Goal: Feedback & Contribution: Leave review/rating

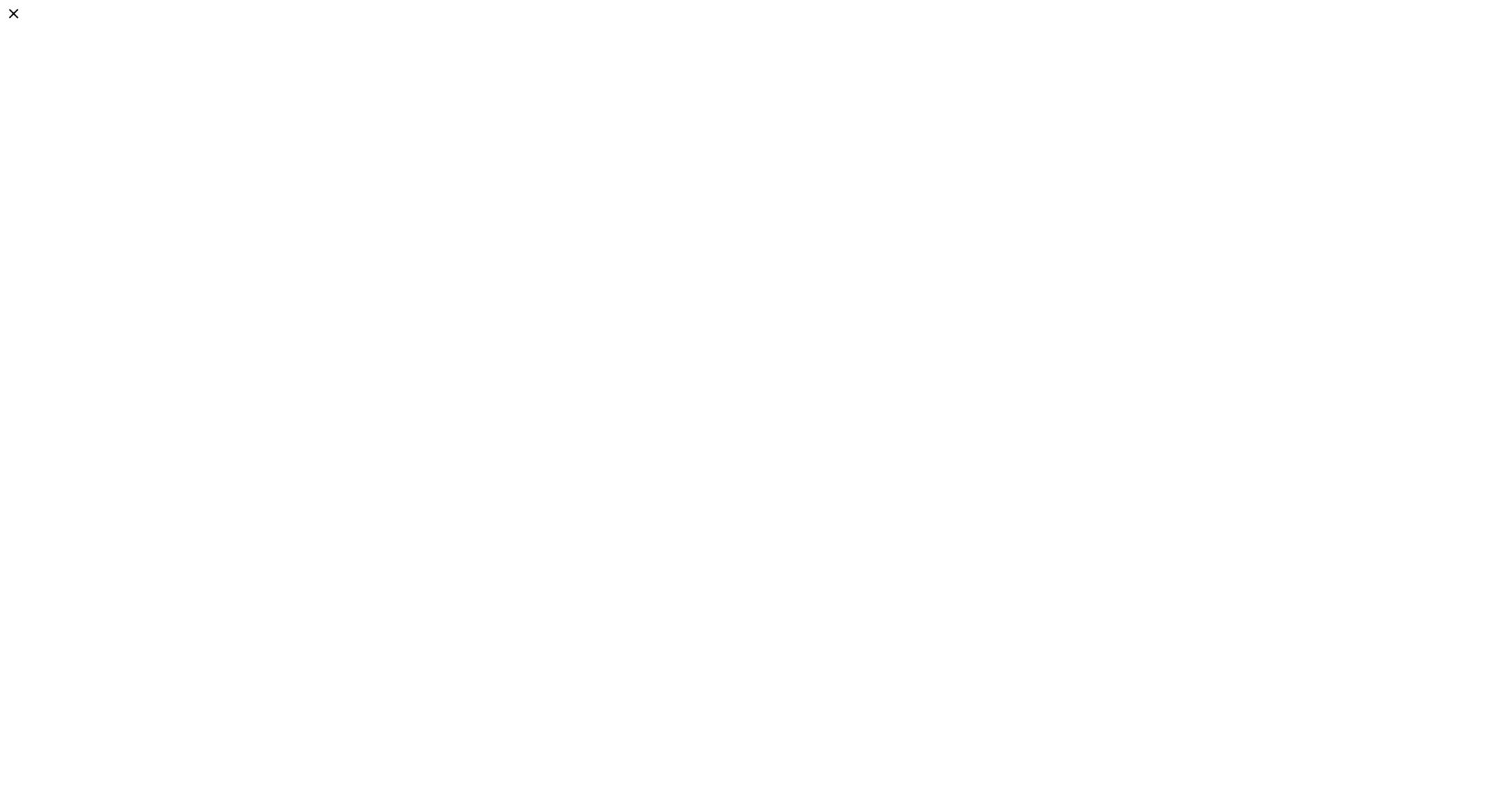
drag, startPoint x: 739, startPoint y: 396, endPoint x: 768, endPoint y: 394, distance: 29.1
type input "**********"
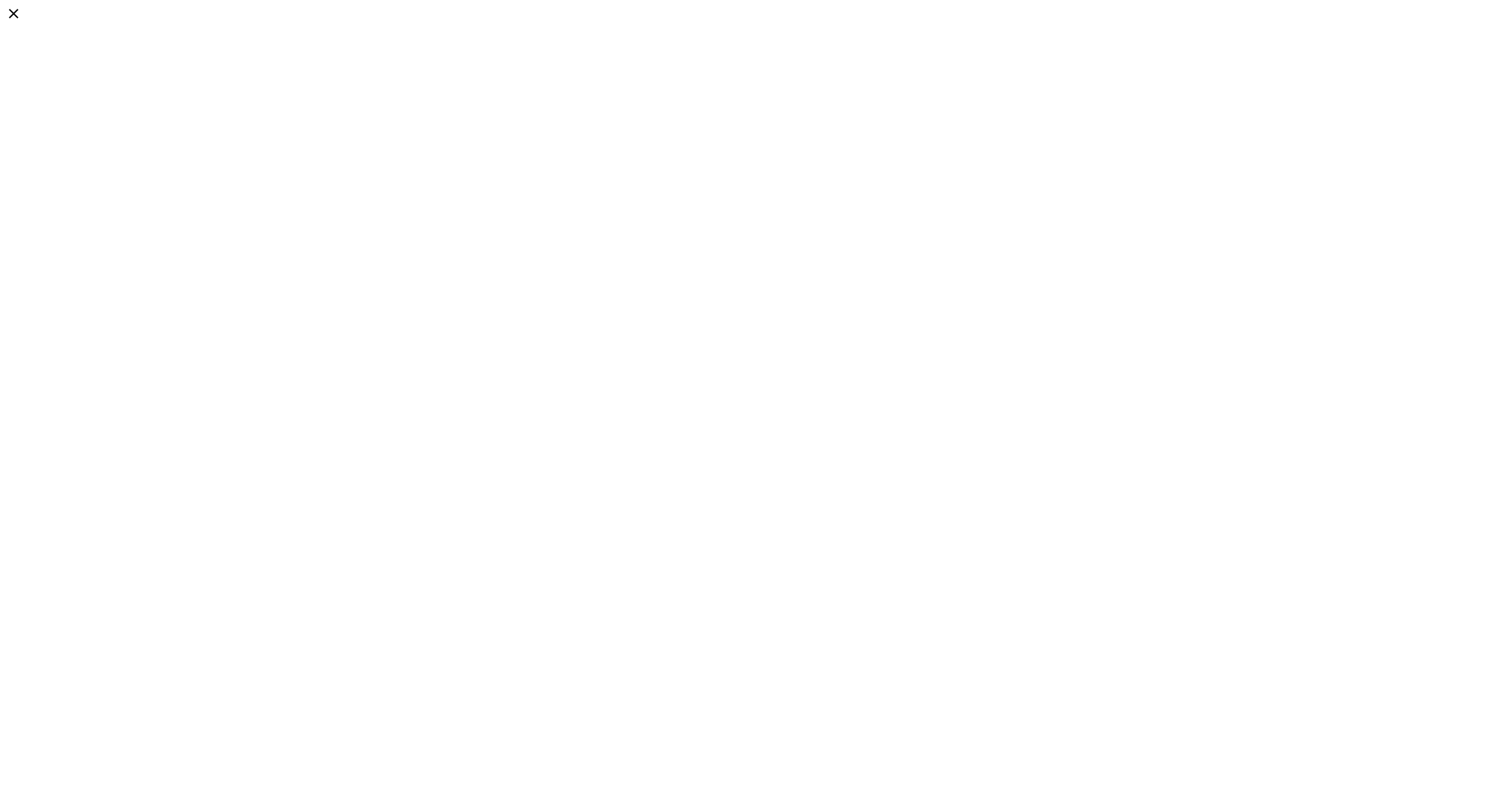
drag, startPoint x: 756, startPoint y: 474, endPoint x: 734, endPoint y: 475, distance: 22.0
drag, startPoint x: 705, startPoint y: 480, endPoint x: 703, endPoint y: 472, distance: 8.2
